Goal: Transaction & Acquisition: Purchase product/service

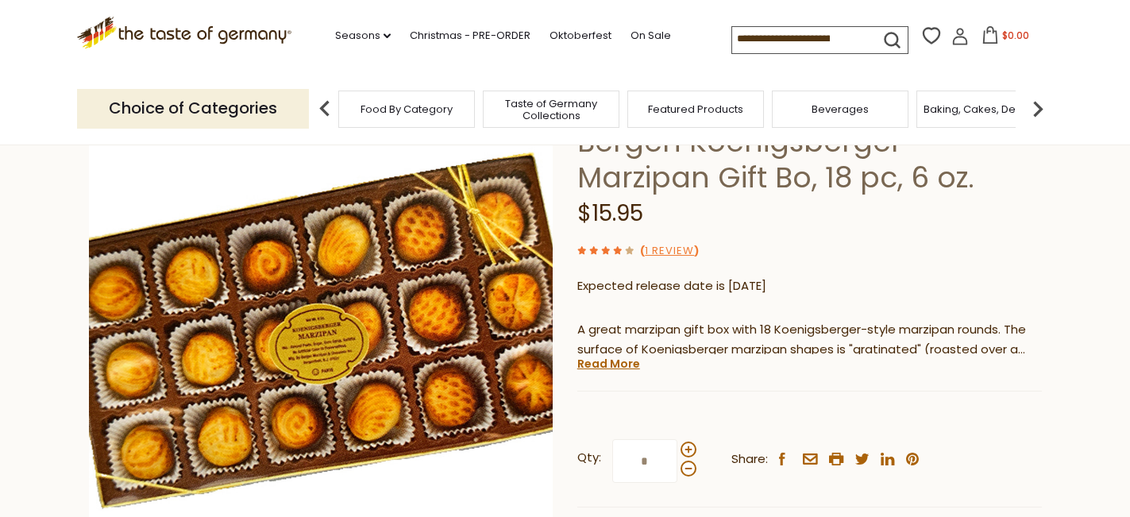
scroll to position [131, 0]
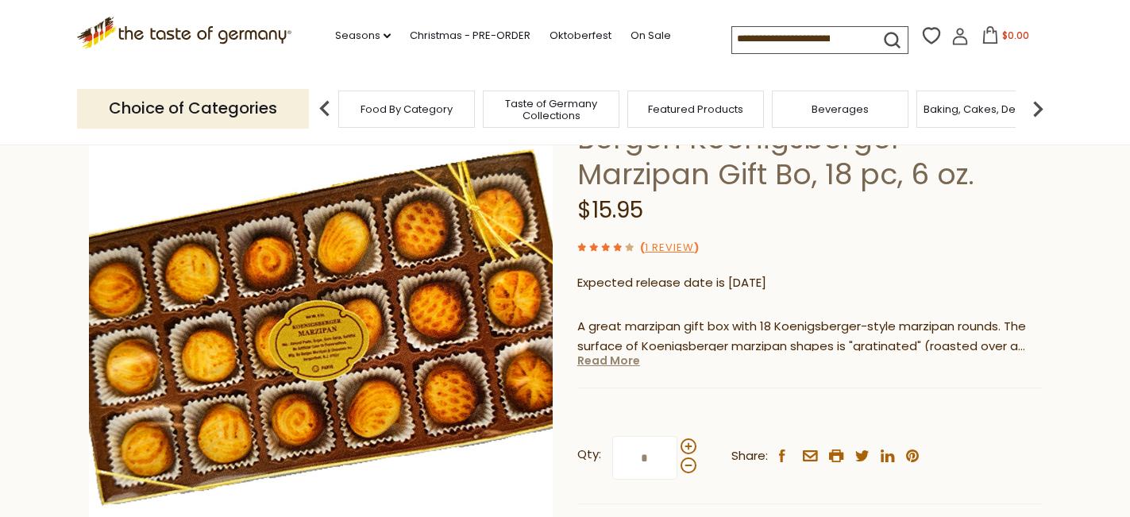
click at [615, 368] on link "Read More" at bounding box center [608, 361] width 63 height 16
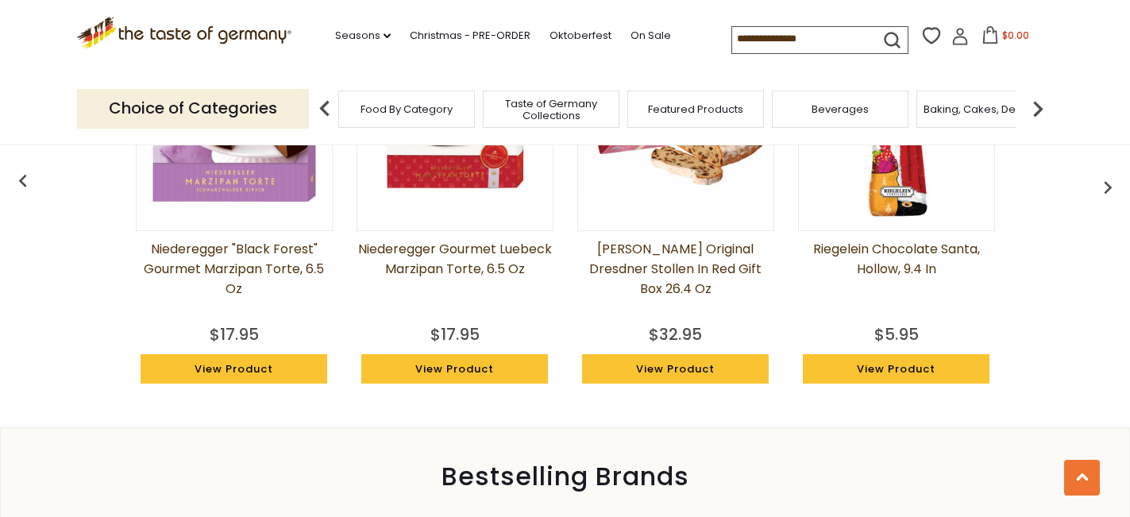
scroll to position [1442, 0]
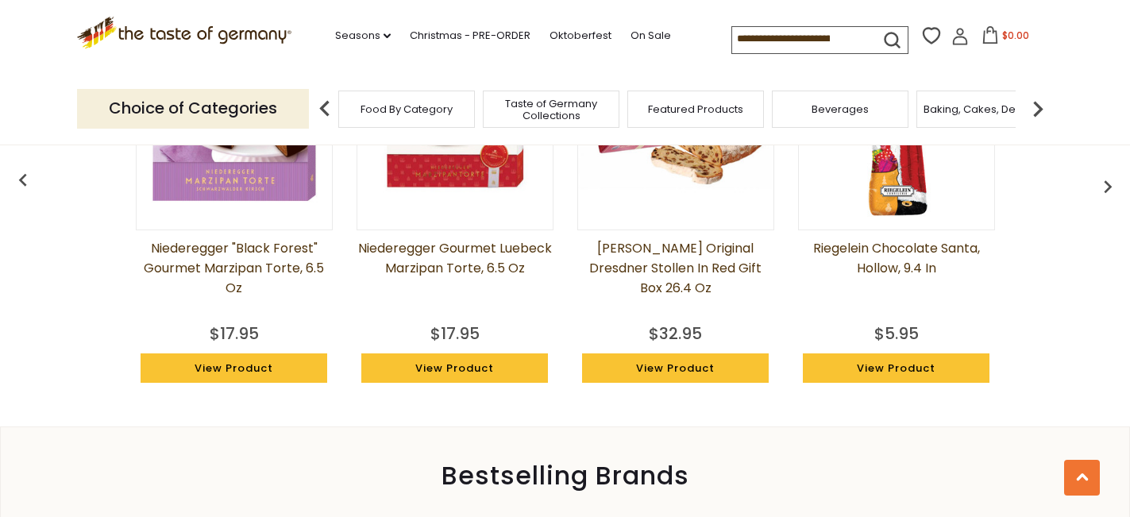
click at [252, 217] on img at bounding box center [234, 118] width 195 height 195
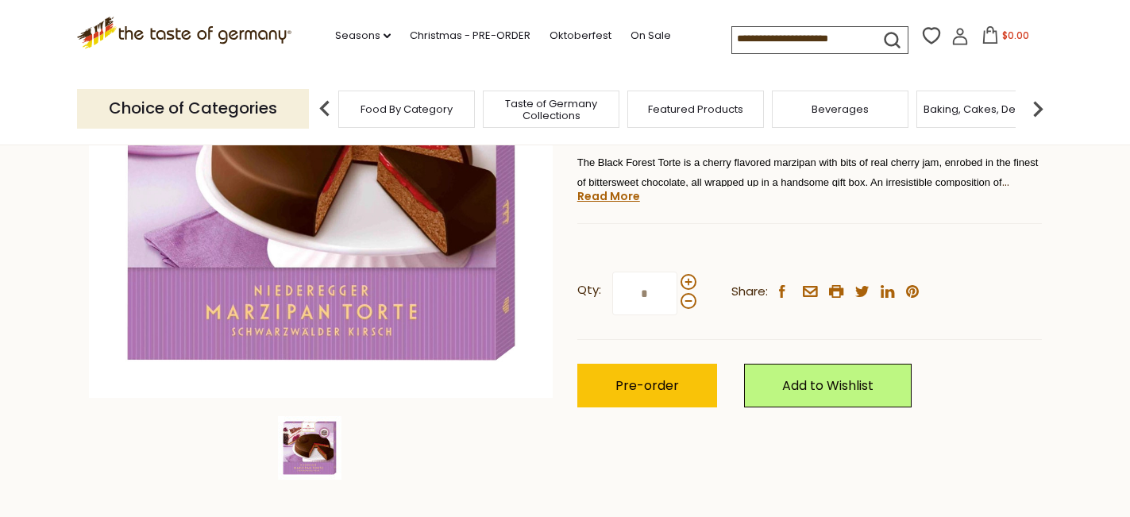
scroll to position [297, 0]
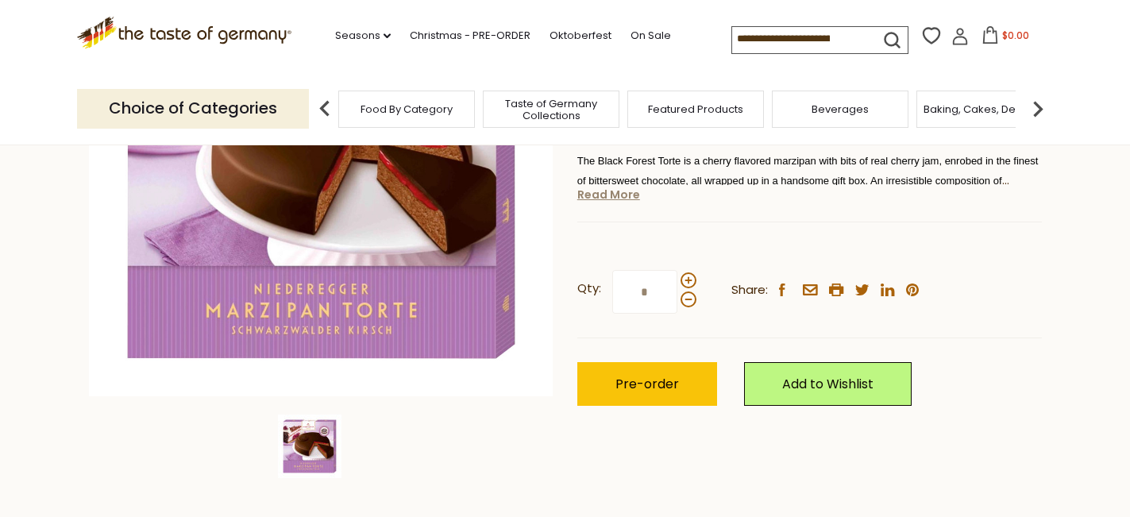
click at [614, 202] on link "Read More" at bounding box center [608, 195] width 63 height 16
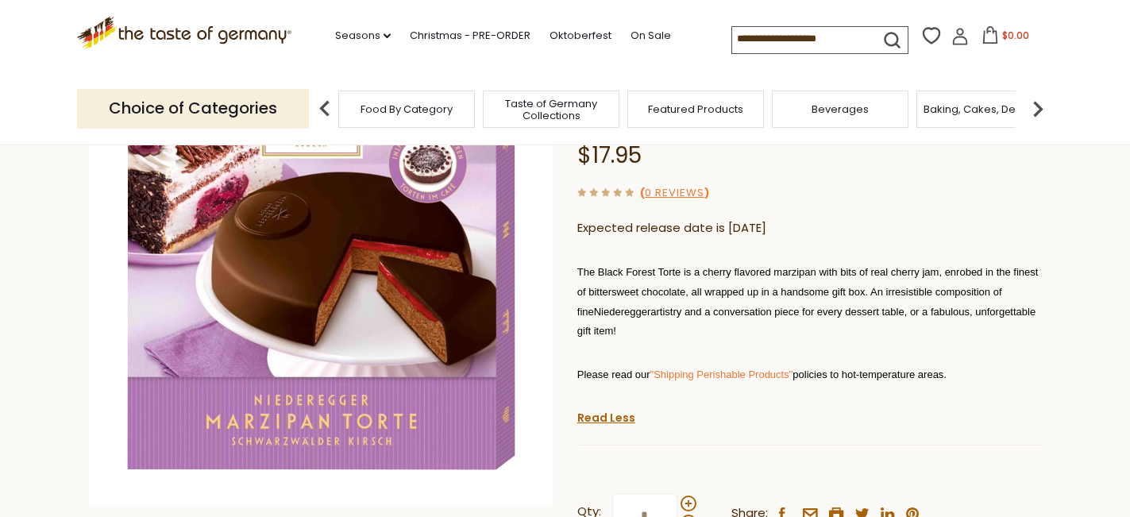
scroll to position [0, 0]
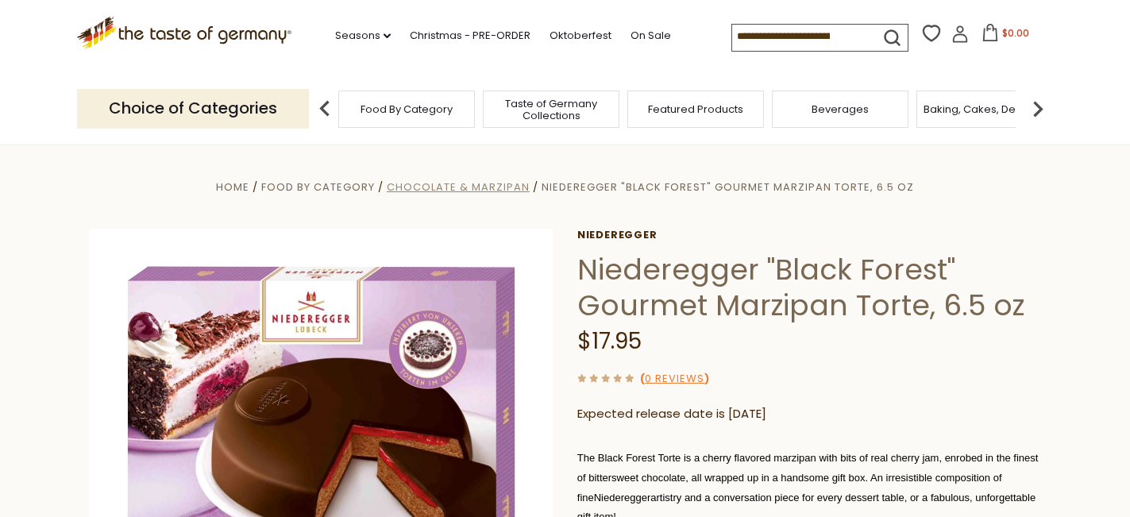
click at [507, 192] on span "Chocolate & Marzipan" at bounding box center [458, 186] width 143 height 15
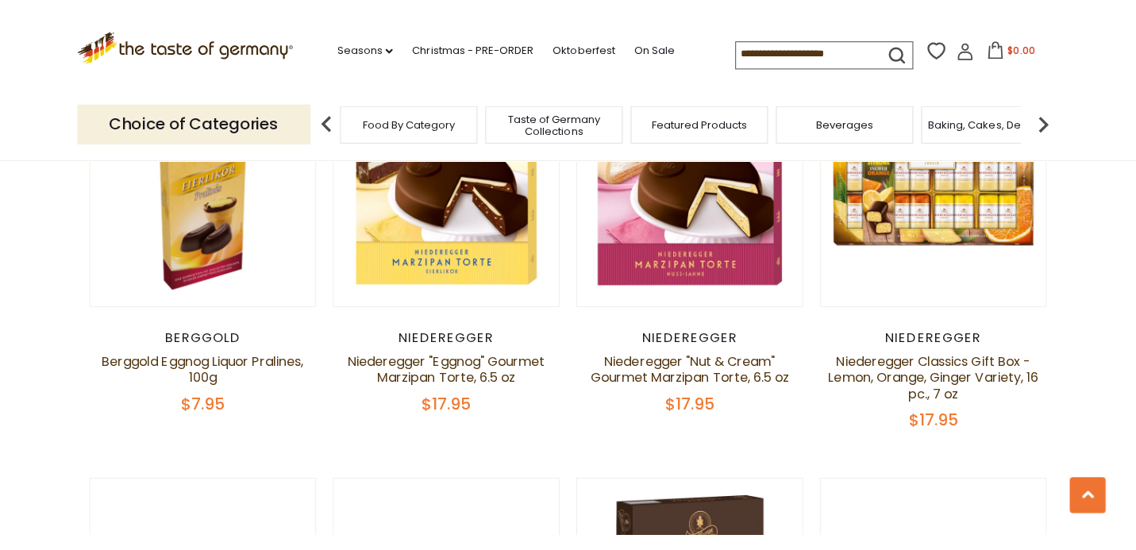
scroll to position [546, 0]
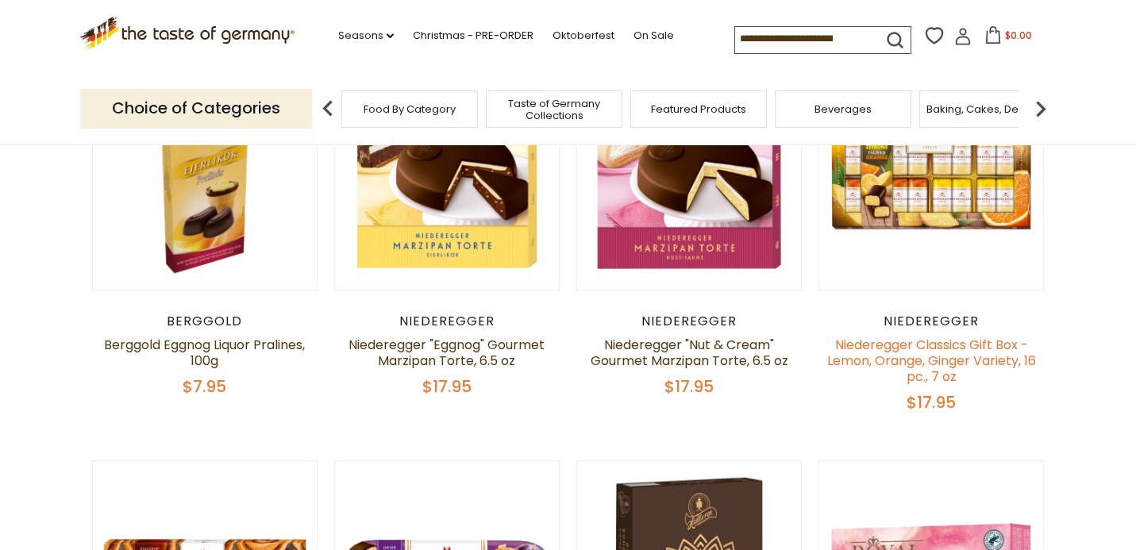
click at [924, 379] on link "Niederegger Classics Gift Box -Lemon, Orange, Ginger Variety, 16 pc., 7 oz" at bounding box center [931, 361] width 209 height 50
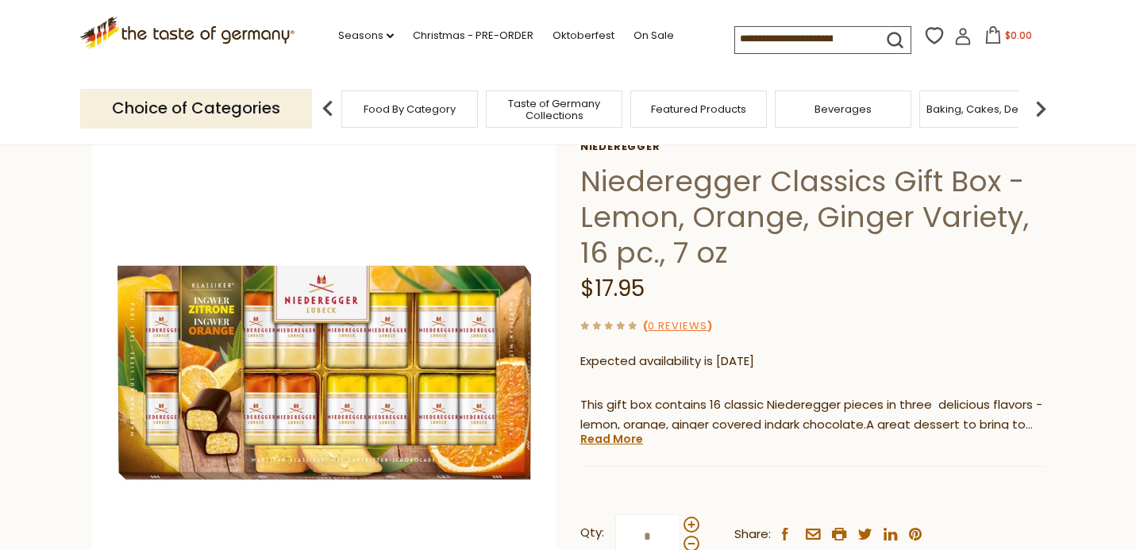
scroll to position [87, 0]
